Goal: Task Accomplishment & Management: Use online tool/utility

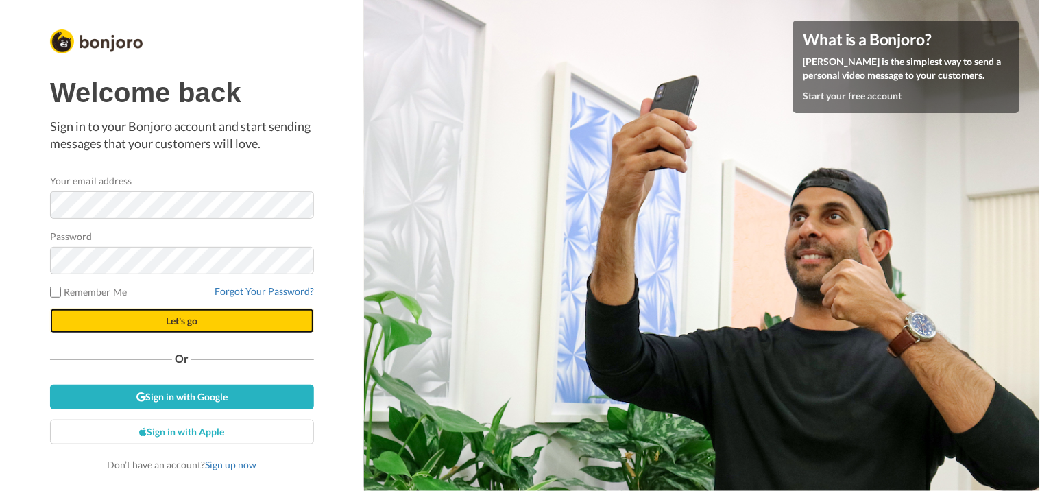
click at [202, 323] on button "Let's go" at bounding box center [182, 320] width 264 height 25
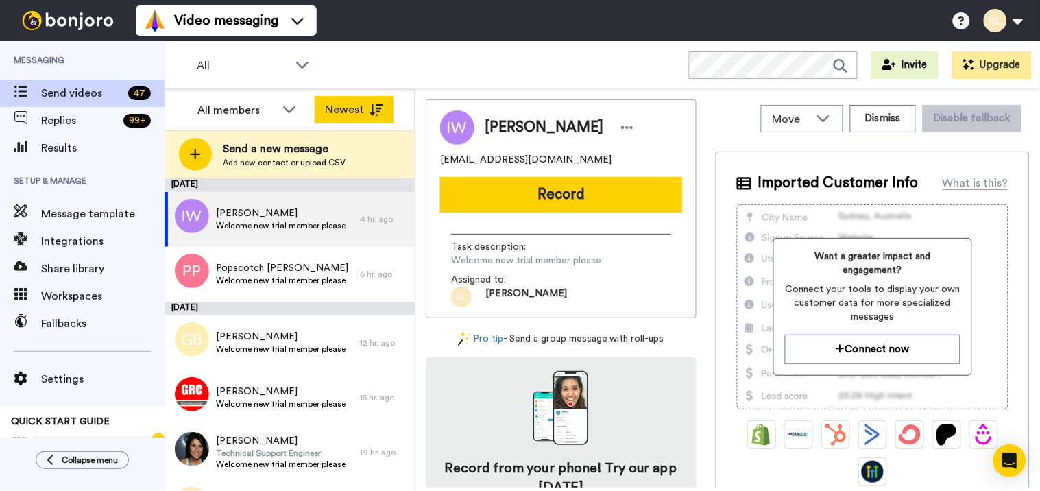
click at [373, 100] on button "Newest" at bounding box center [354, 109] width 79 height 27
